Goal: Find specific page/section: Find specific page/section

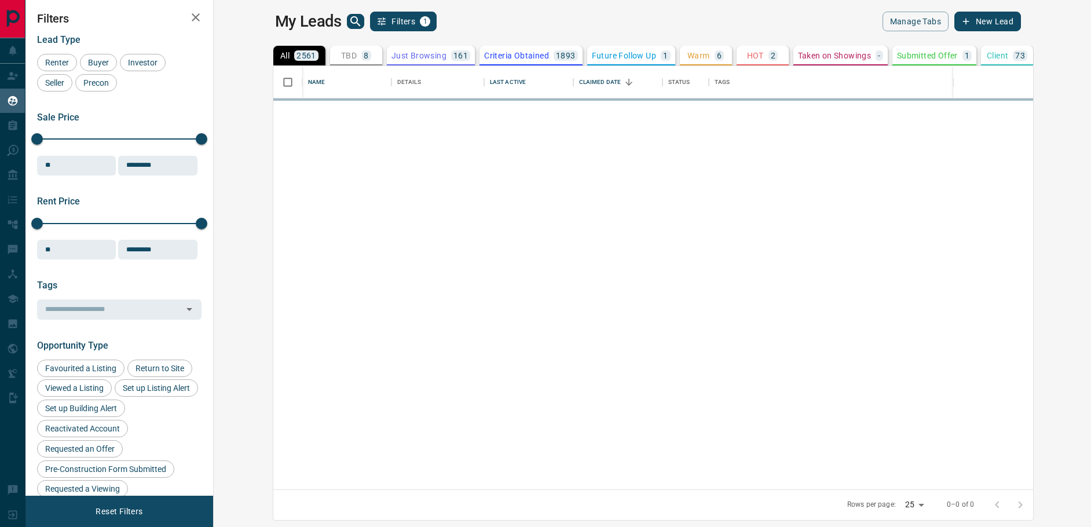
scroll to position [415, 863]
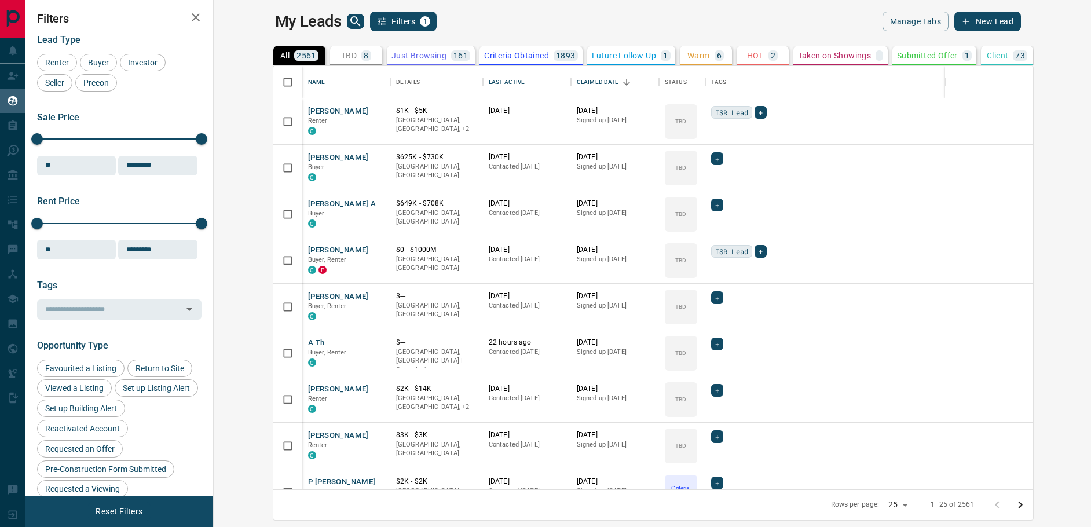
click at [687, 54] on div "Warm 6" at bounding box center [705, 55] width 36 height 10
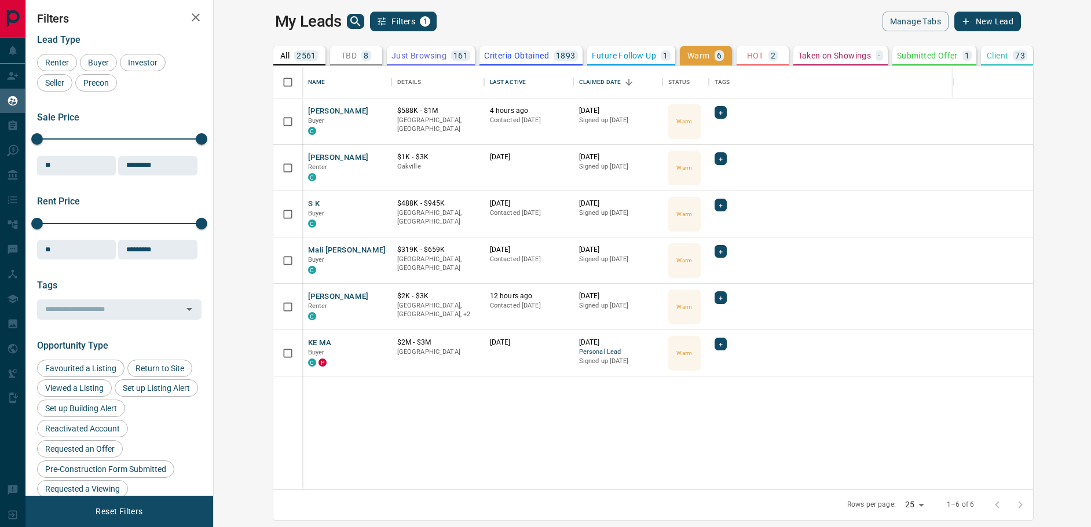
click at [592, 58] on p "Future Follow Up" at bounding box center [624, 56] width 64 height 8
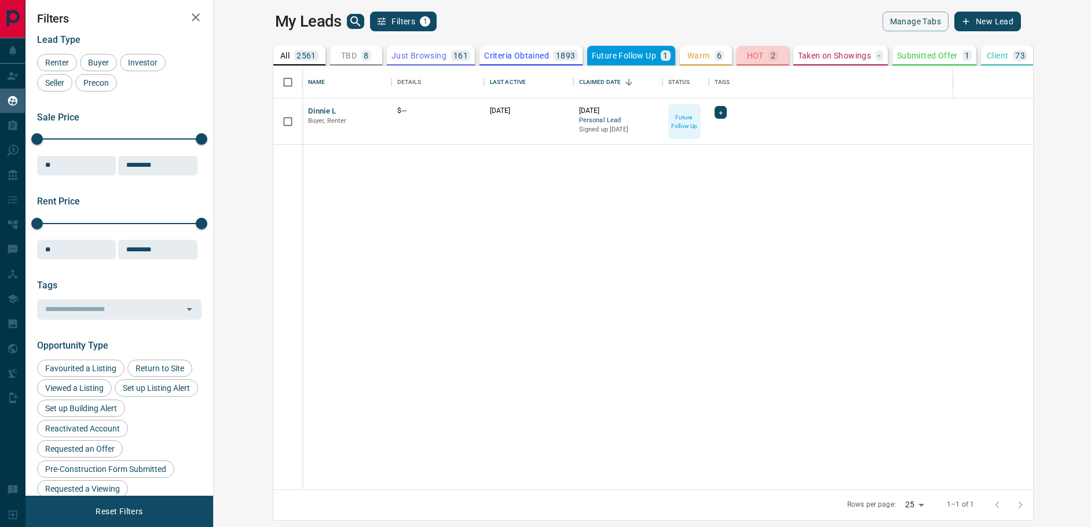
click at [747, 54] on p "HOT" at bounding box center [755, 56] width 17 height 8
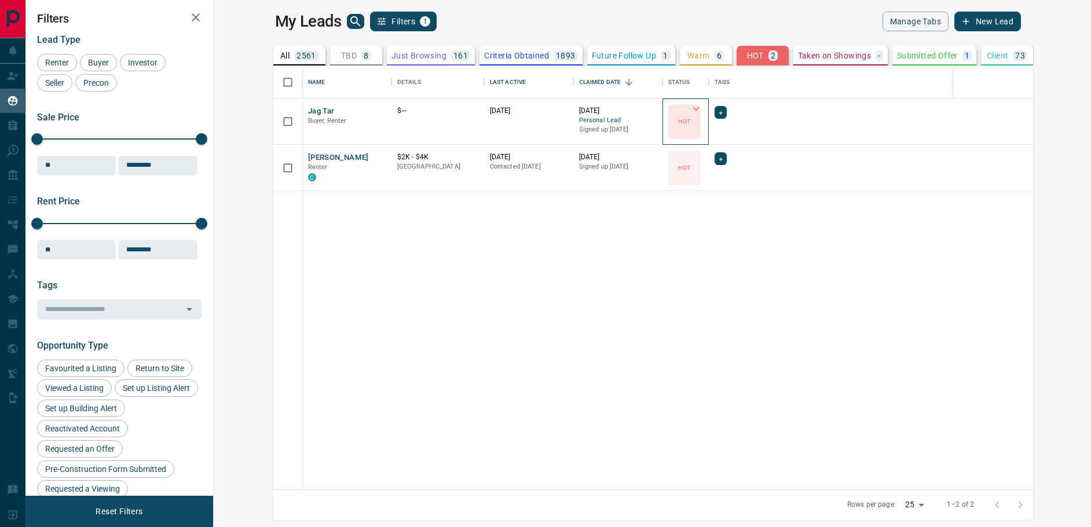
click at [668, 124] on div "HOT" at bounding box center [684, 121] width 32 height 35
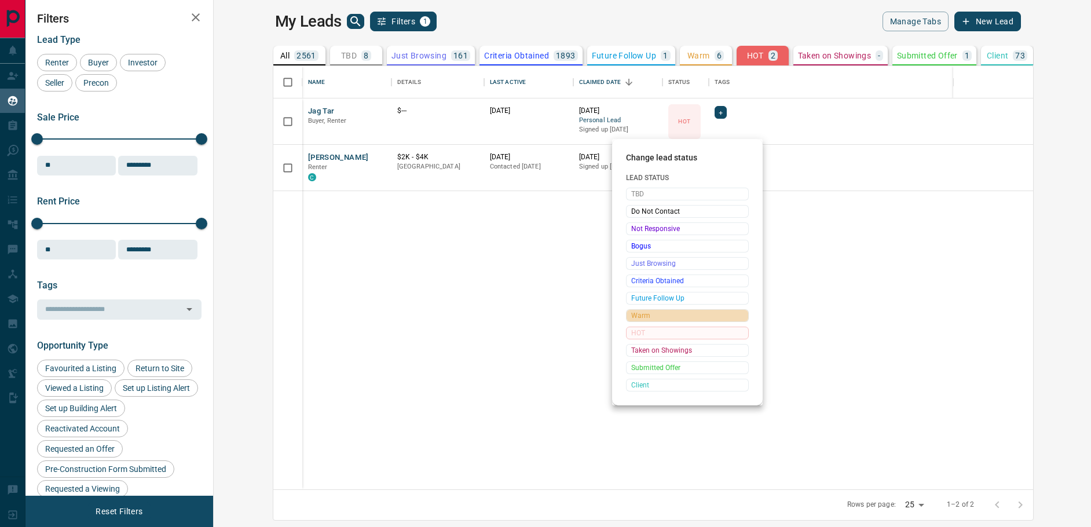
click at [653, 321] on span "Warm" at bounding box center [687, 316] width 112 height 12
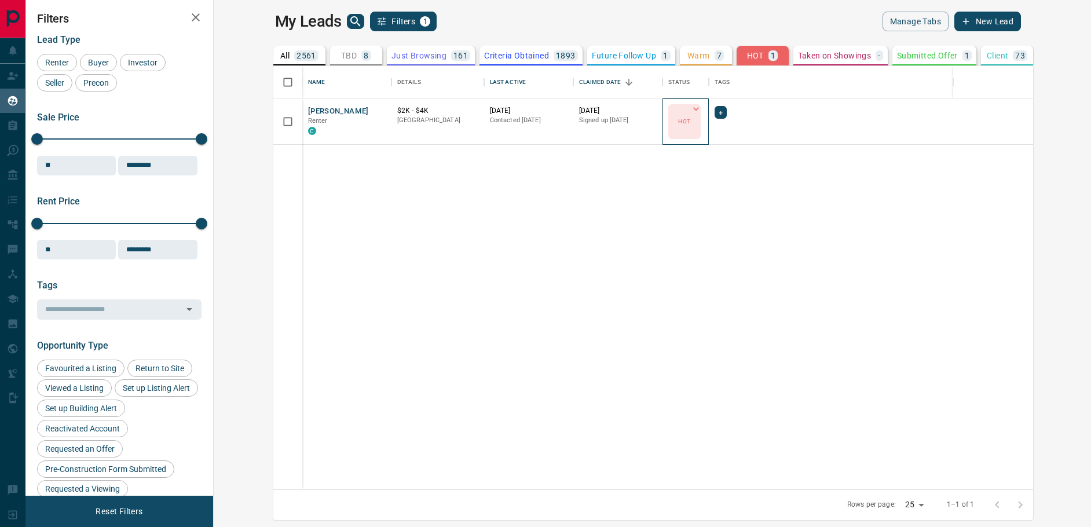
click at [668, 124] on div "HOT" at bounding box center [684, 121] width 32 height 35
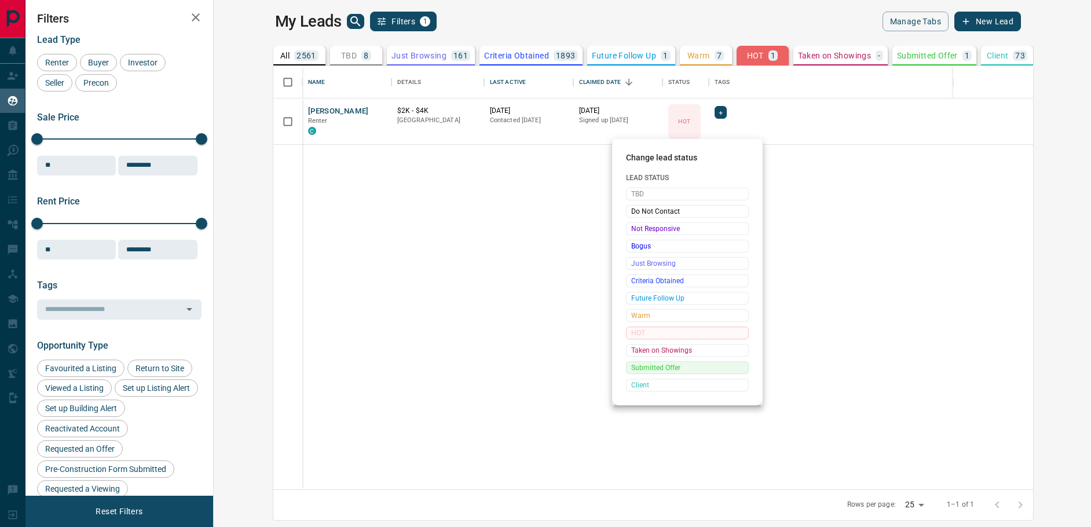
click at [649, 369] on span "Submitted Offer" at bounding box center [687, 368] width 112 height 12
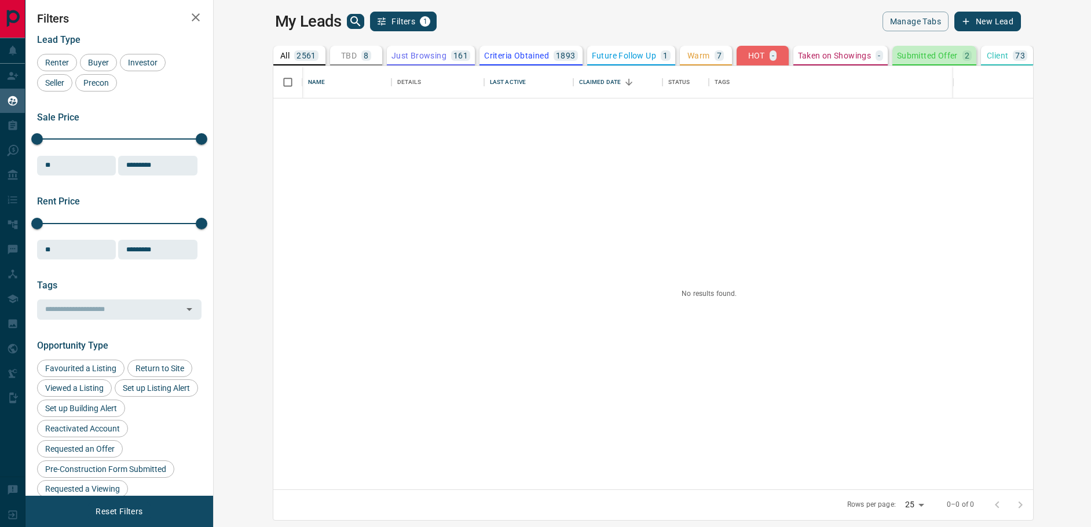
click at [897, 54] on p "Submitted Offer" at bounding box center [927, 56] width 61 height 8
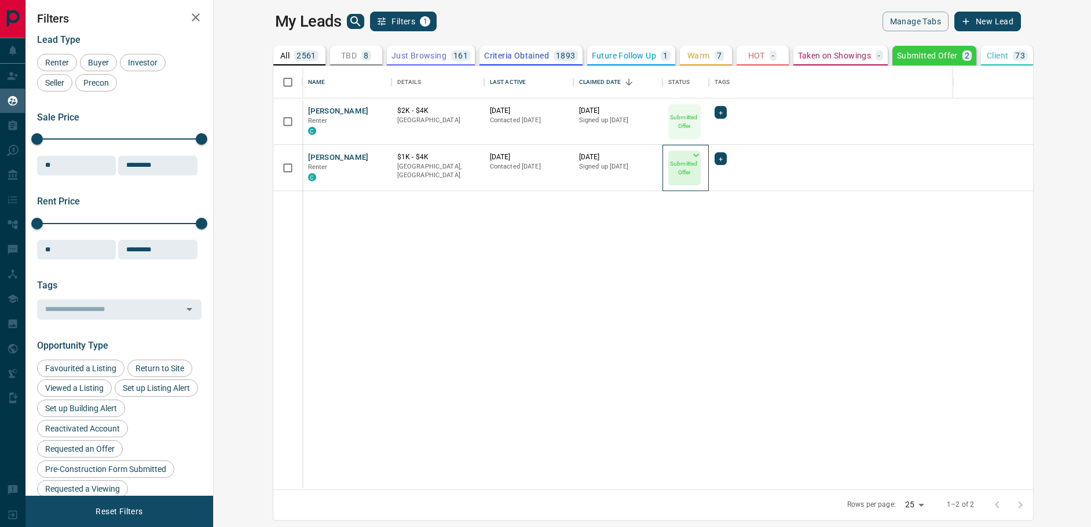
click at [669, 171] on p "Submitted Offer" at bounding box center [684, 167] width 30 height 17
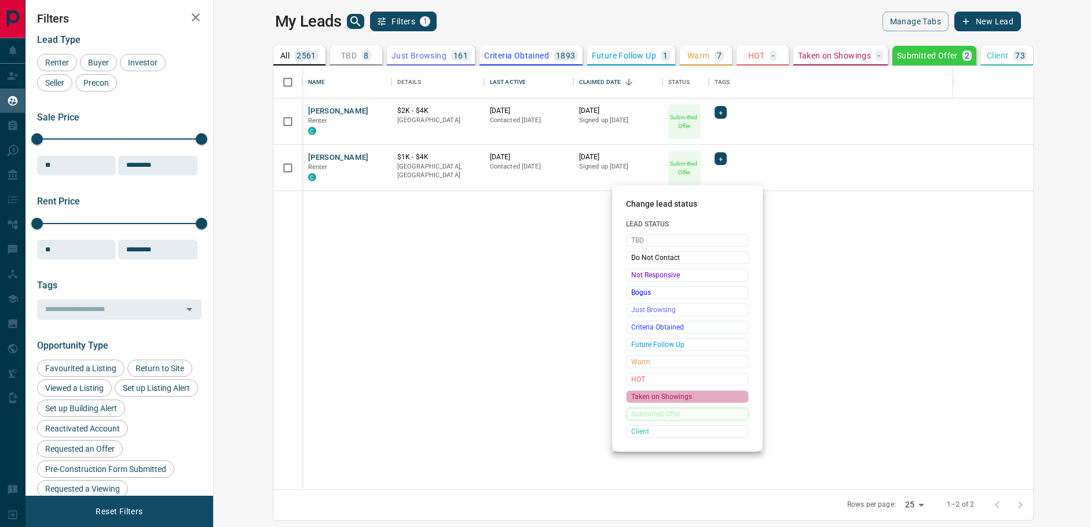
click at [659, 402] on span "Taken on Showings" at bounding box center [687, 397] width 112 height 12
